Goal: Task Accomplishment & Management: Complete application form

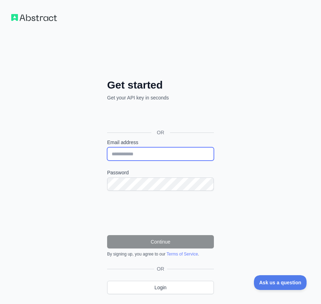
click at [161, 152] on input "Email address" at bounding box center [160, 153] width 107 height 13
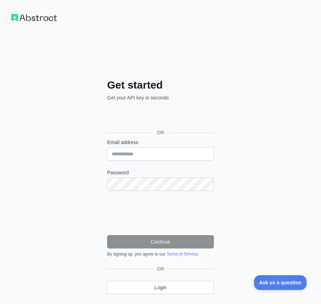
click at [157, 171] on label "Password" at bounding box center [160, 172] width 107 height 7
click at [157, 175] on label "Password" at bounding box center [160, 172] width 107 height 7
click at [160, 146] on div "Email address" at bounding box center [160, 150] width 107 height 22
click at [152, 177] on div "Password" at bounding box center [160, 180] width 107 height 22
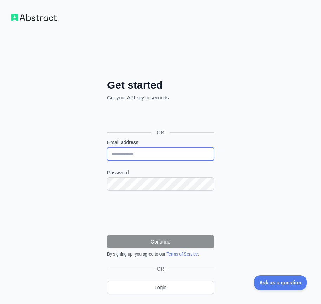
click at [156, 151] on input "Email address" at bounding box center [160, 153] width 107 height 13
click at [157, 151] on input "Email address" at bounding box center [160, 153] width 107 height 13
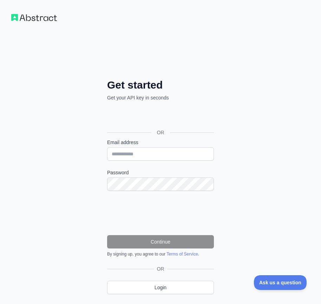
click at [151, 161] on form "Email address Password Continue By signing up, you agree to our Terms of Servic…" at bounding box center [160, 198] width 107 height 118
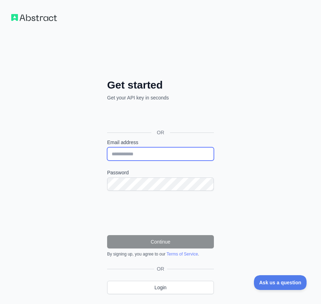
click at [155, 154] on input "Email address" at bounding box center [160, 153] width 107 height 13
click at [159, 156] on input "Email address" at bounding box center [160, 153] width 107 height 13
click at [151, 154] on input "Email address" at bounding box center [160, 153] width 107 height 13
click at [169, 151] on input "Email address" at bounding box center [160, 153] width 107 height 13
click at [152, 155] on input "Email address" at bounding box center [160, 153] width 107 height 13
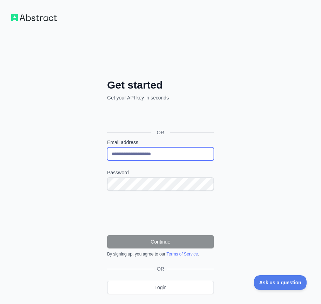
type input "**********"
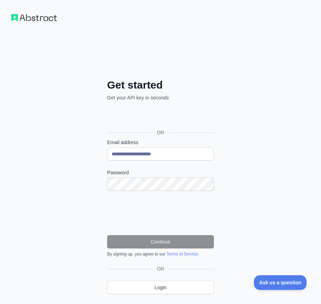
click at [174, 176] on div "Password" at bounding box center [160, 180] width 107 height 22
click at [119, 218] on div at bounding box center [160, 152] width 321 height 304
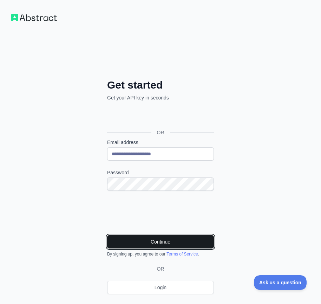
click at [155, 244] on button "Continue" at bounding box center [160, 241] width 107 height 13
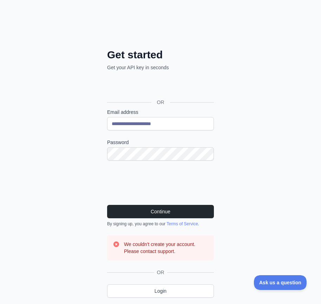
scroll to position [105, 0]
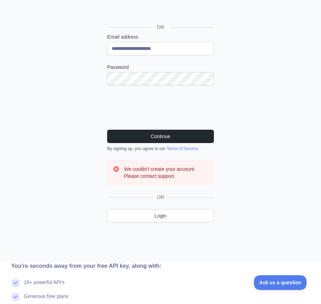
click at [176, 143] on div "Continue By signing up, you agree to our Terms of Service ." at bounding box center [160, 141] width 107 height 22
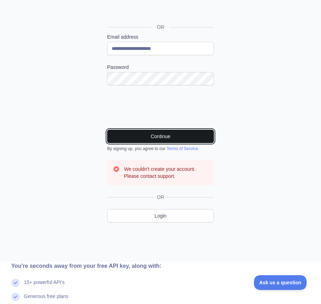
click at [180, 137] on button "Continue" at bounding box center [160, 136] width 107 height 13
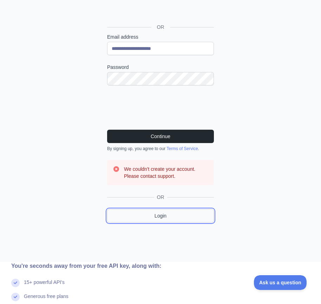
click at [169, 216] on link "Login" at bounding box center [160, 215] width 107 height 13
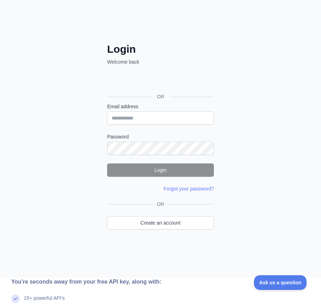
scroll to position [35, 0]
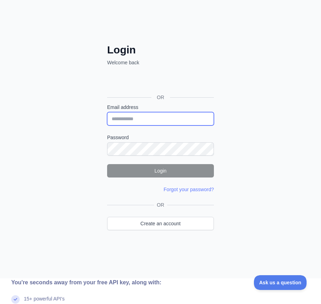
click at [178, 114] on input "Email address" at bounding box center [160, 118] width 107 height 13
type input "**********"
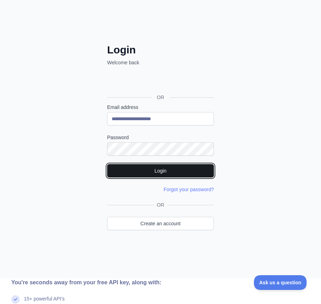
click at [168, 168] on button "Login" at bounding box center [160, 170] width 107 height 13
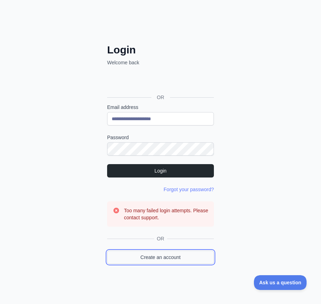
click at [176, 257] on link "Create an account" at bounding box center [160, 257] width 107 height 13
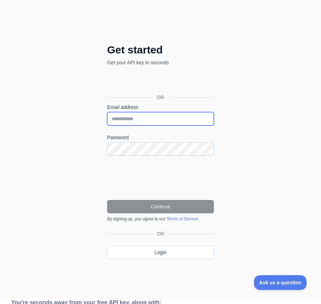
click at [196, 119] on input "Email address" at bounding box center [160, 118] width 107 height 13
type input "**********"
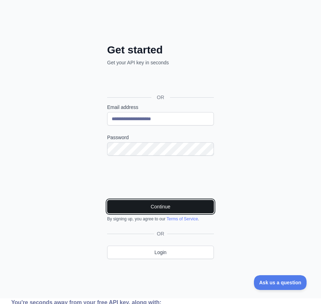
click at [181, 206] on button "Continue" at bounding box center [160, 206] width 107 height 13
